Goal: Communication & Community: Share content

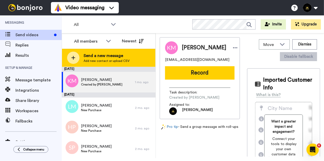
click at [103, 57] on span "Send a new message" at bounding box center [106, 56] width 46 height 6
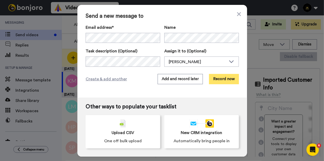
click at [219, 80] on button "Record now" at bounding box center [224, 79] width 30 height 10
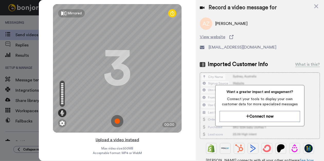
click at [115, 139] on button "Upload a video instead" at bounding box center [117, 140] width 46 height 7
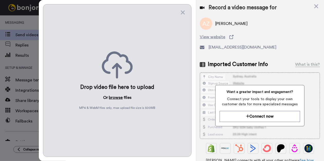
click at [113, 98] on button "browse" at bounding box center [116, 98] width 14 height 6
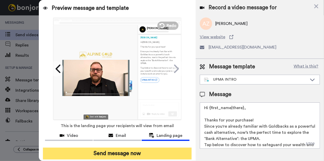
click at [102, 153] on button "Send message now" at bounding box center [117, 154] width 148 height 12
